Goal: Transaction & Acquisition: Purchase product/service

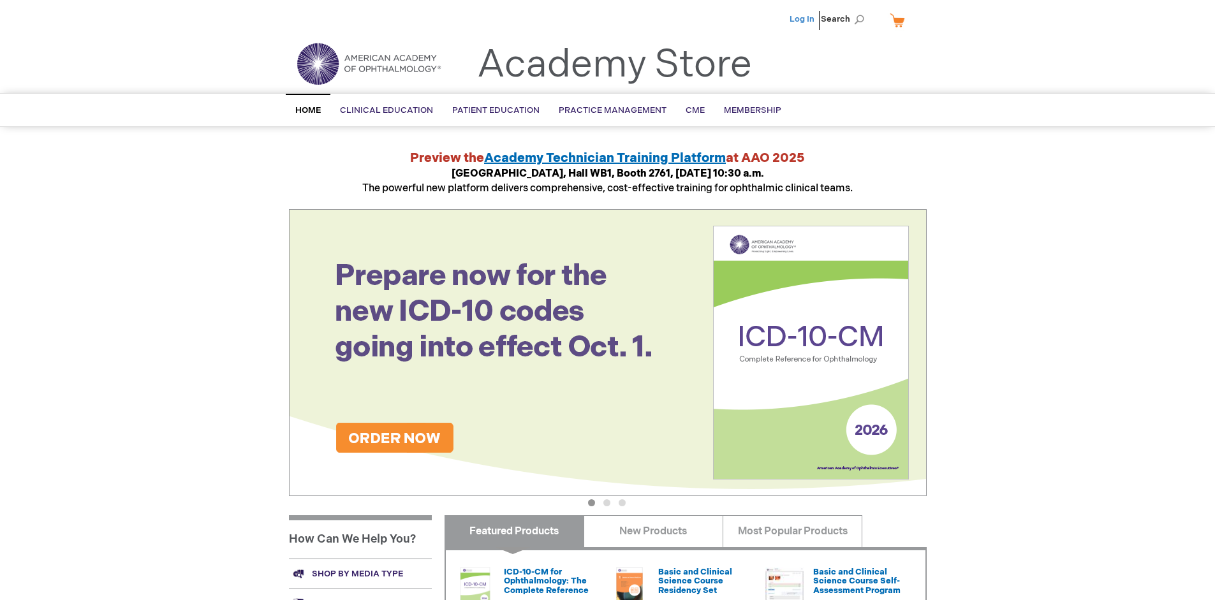
click at [803, 19] on link "Log In" at bounding box center [802, 19] width 25 height 10
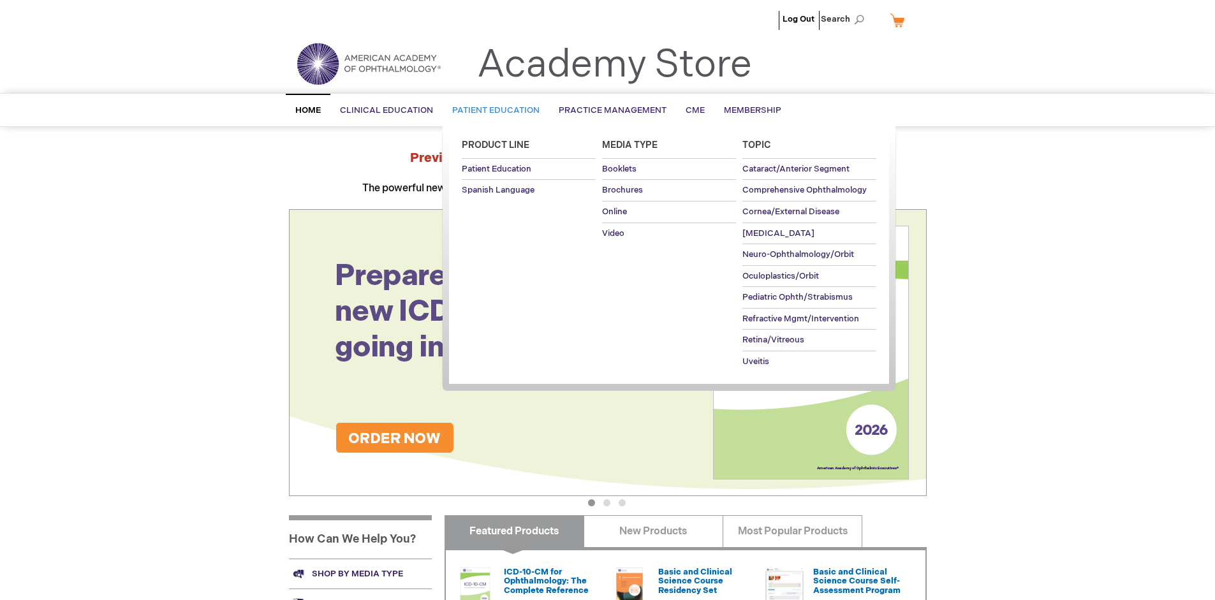
click at [493, 110] on span "Patient Education" at bounding box center [495, 110] width 87 height 10
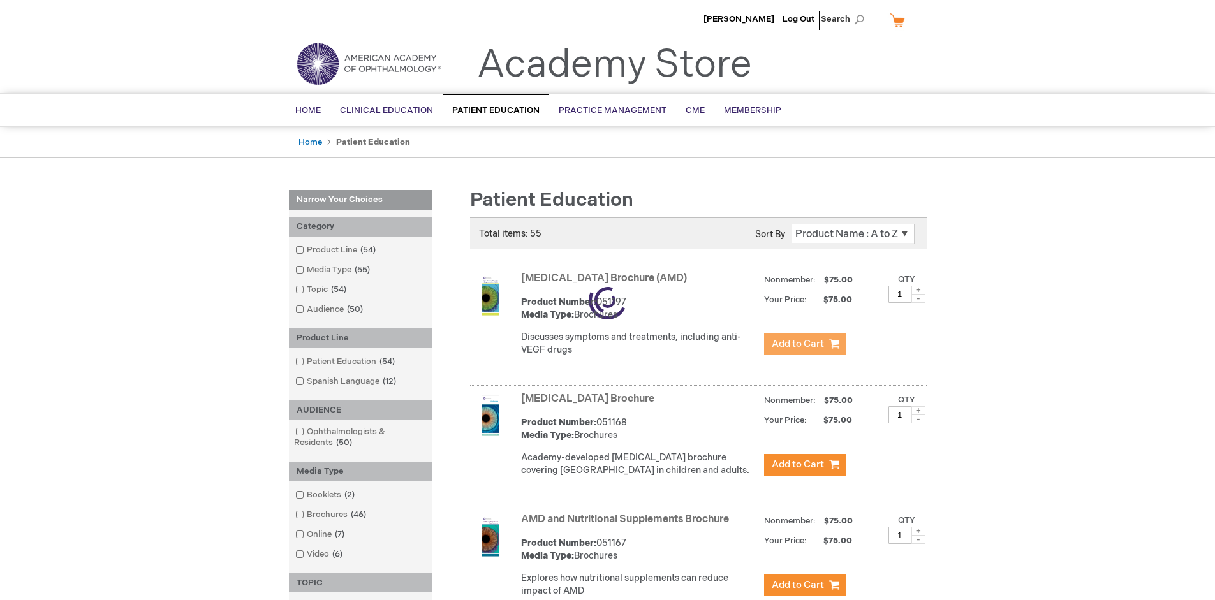
click at [805, 345] on span "Add to Cart" at bounding box center [798, 344] width 52 height 12
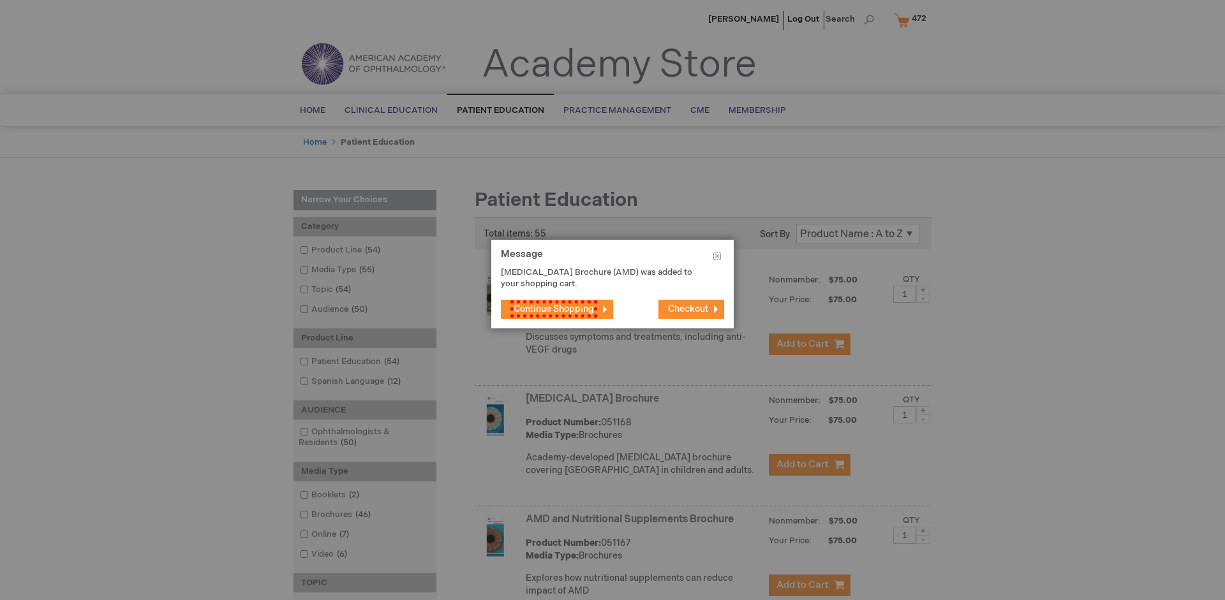
click at [551, 309] on span "Continue Shopping" at bounding box center [553, 309] width 87 height 17
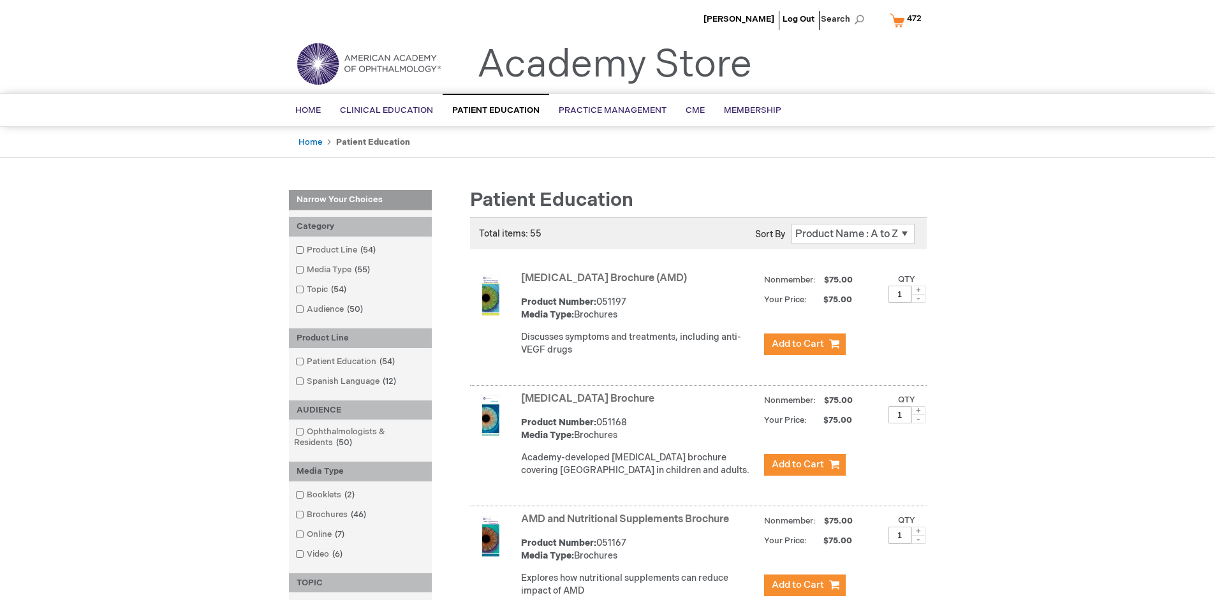
click at [628, 526] on link "AMD and Nutritional Supplements Brochure" at bounding box center [625, 520] width 208 height 12
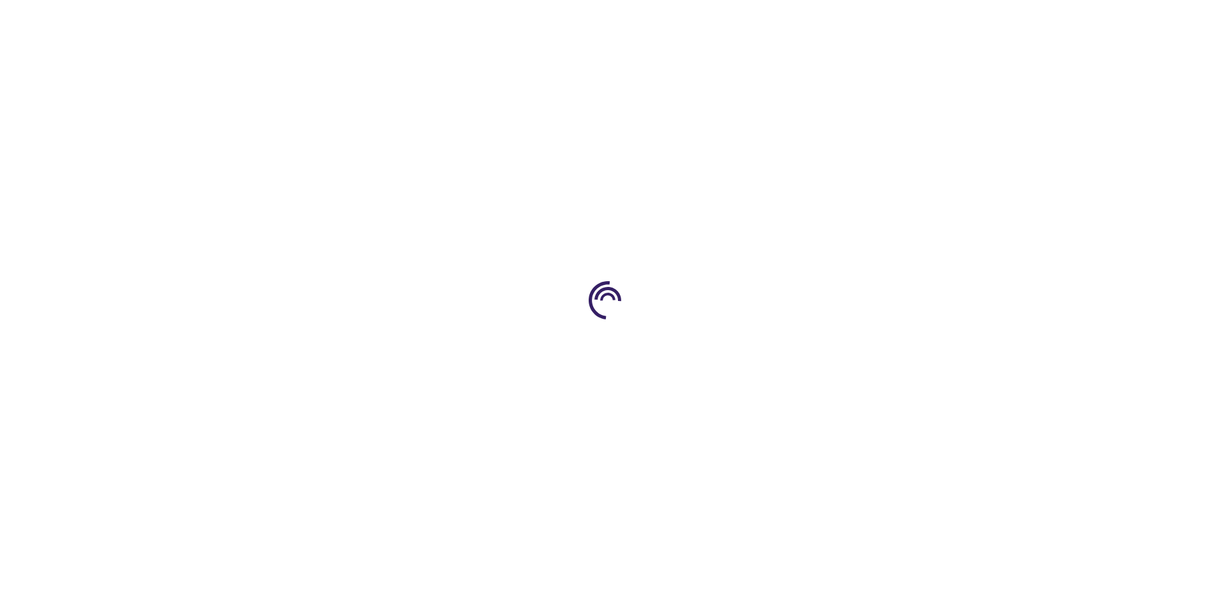
type input "1"
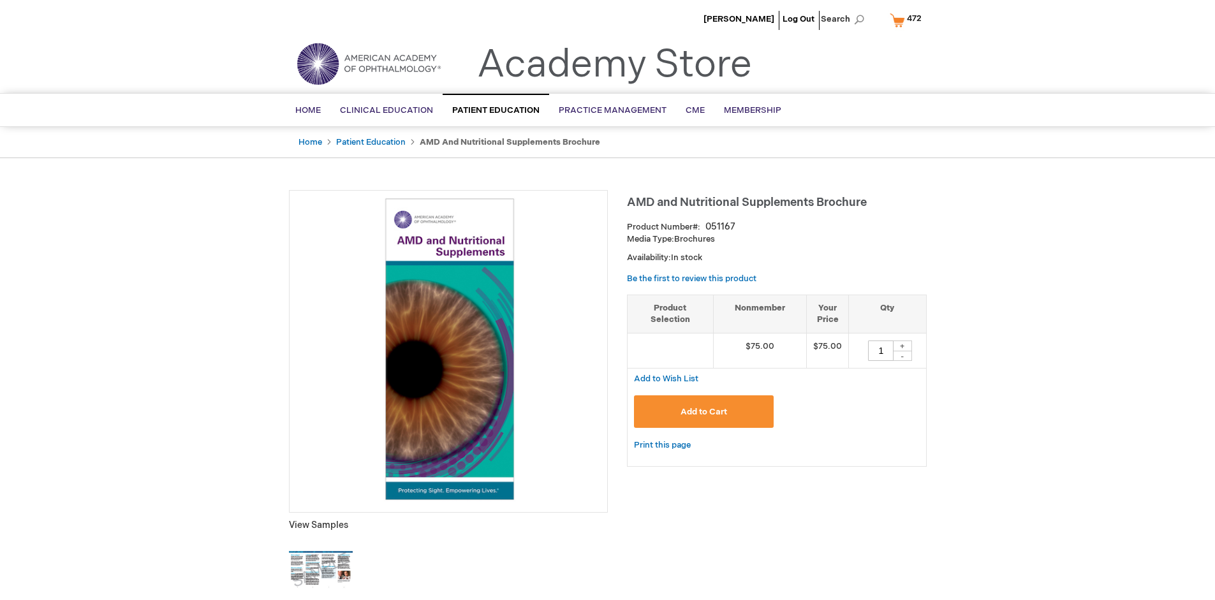
click at [704, 412] on span "Add to Cart" at bounding box center [704, 412] width 47 height 10
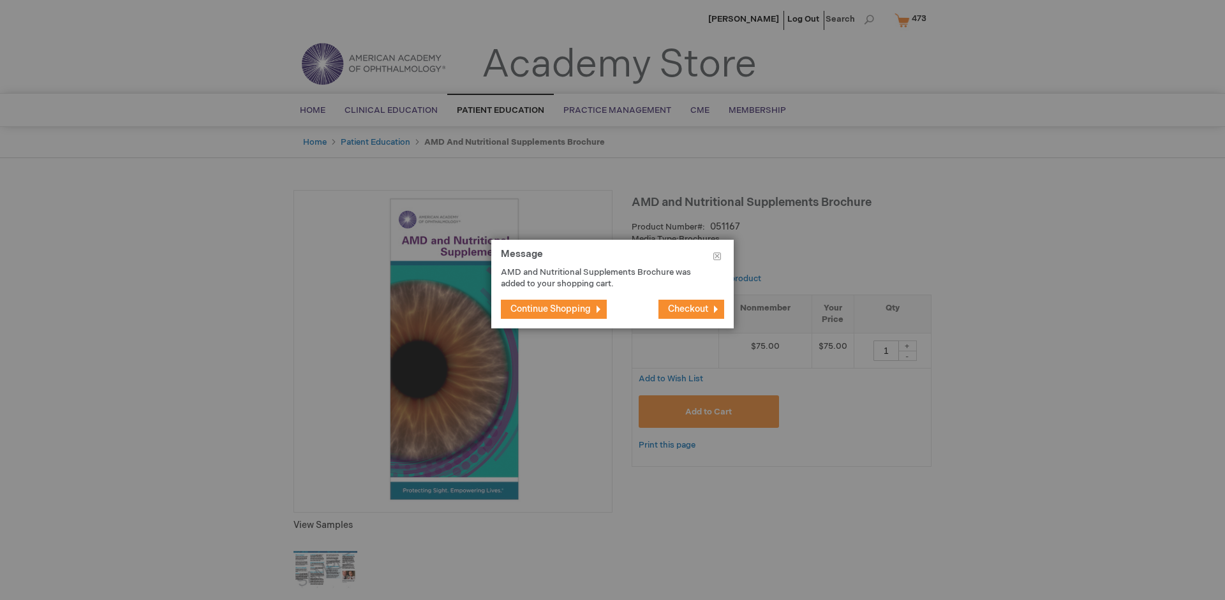
click at [551, 309] on span "Continue Shopping" at bounding box center [550, 309] width 80 height 11
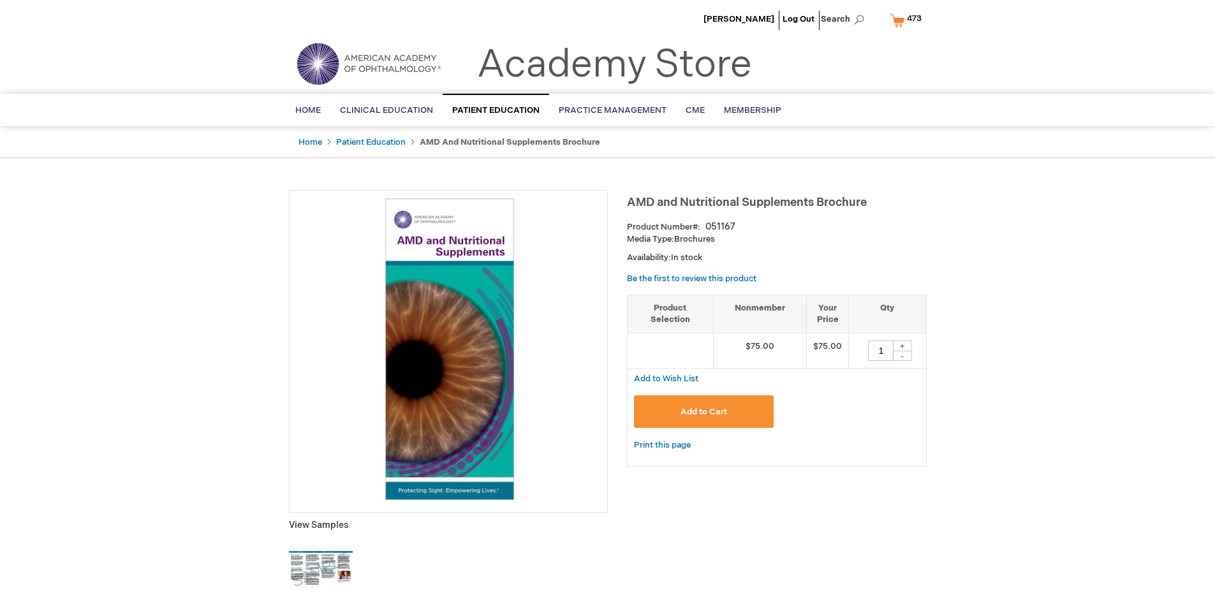
click at [909, 20] on span "473" at bounding box center [914, 18] width 15 height 10
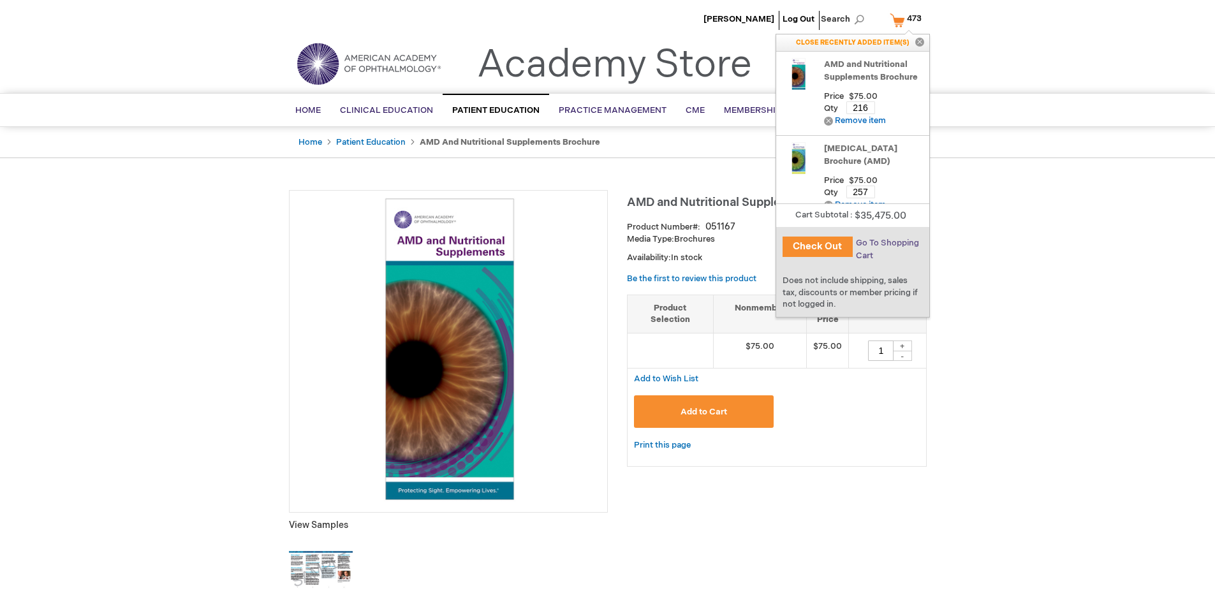
click at [887, 243] on span "Go To Shopping Cart" at bounding box center [887, 249] width 63 height 23
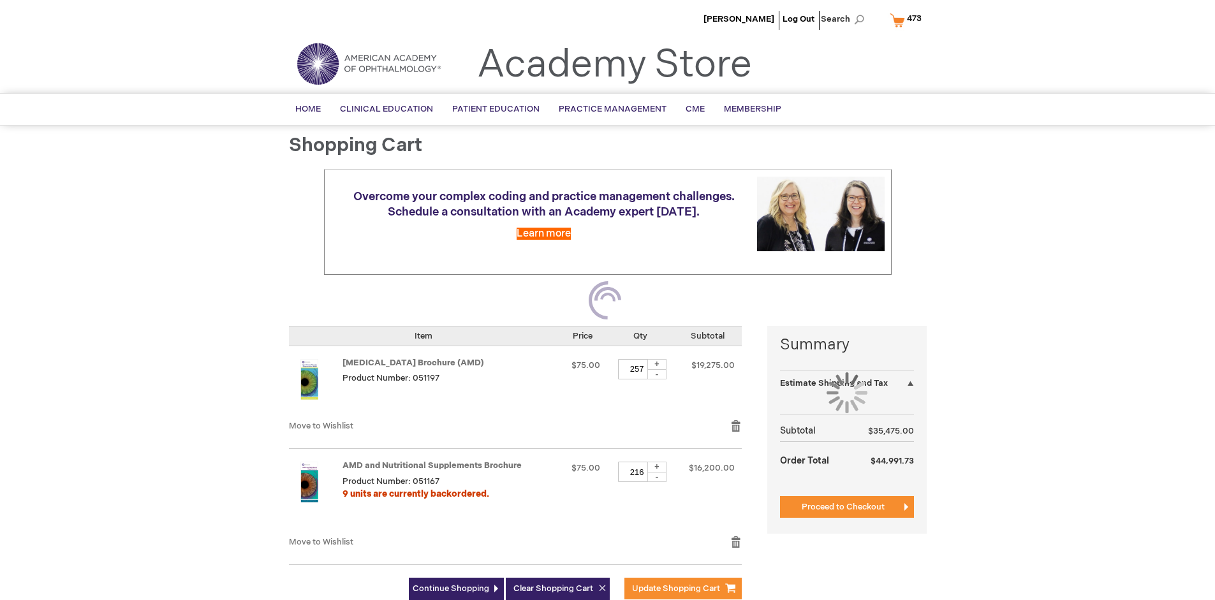
select select "US"
select select "41"
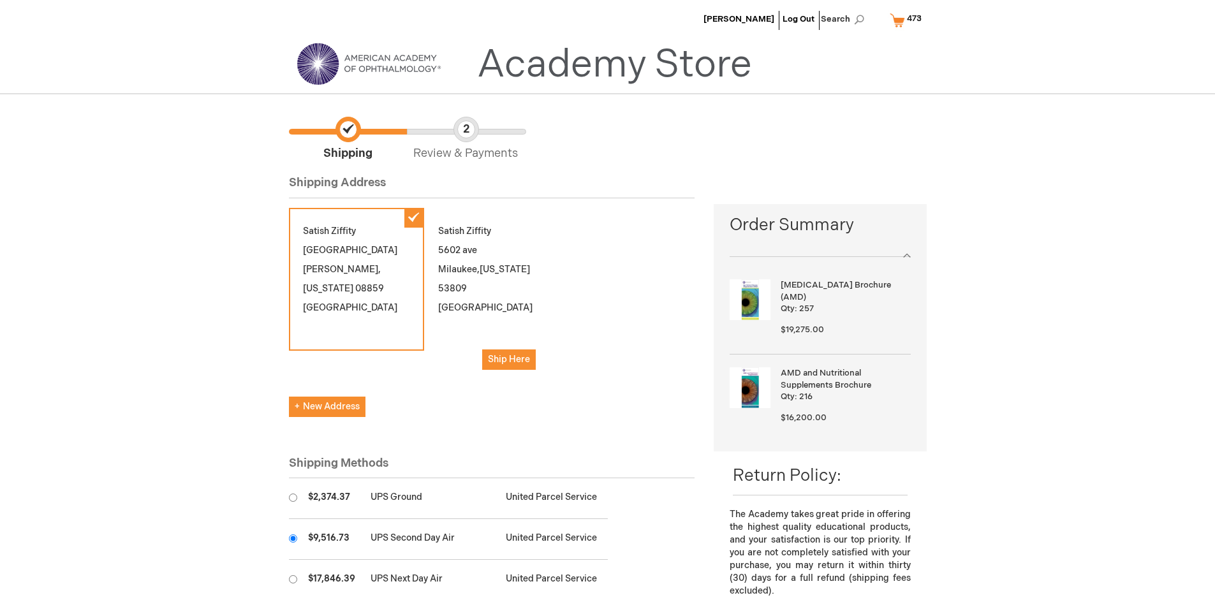
click at [293, 539] on input "radio" at bounding box center [293, 539] width 8 height 8
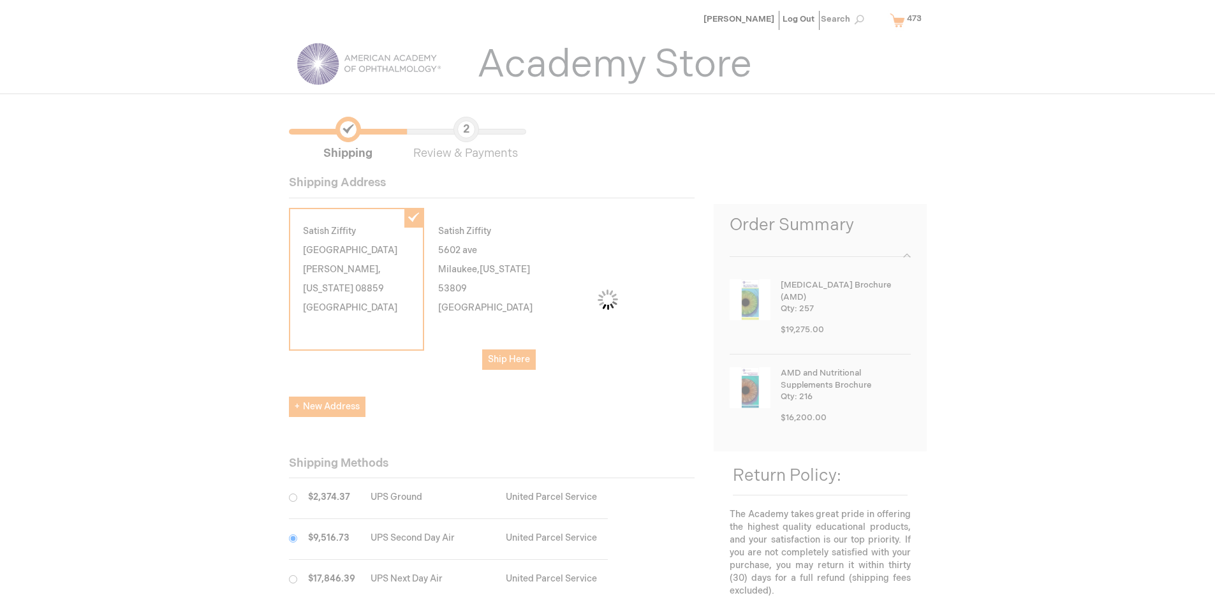
scroll to position [64, 0]
